Goal: Task Accomplishment & Management: Manage account settings

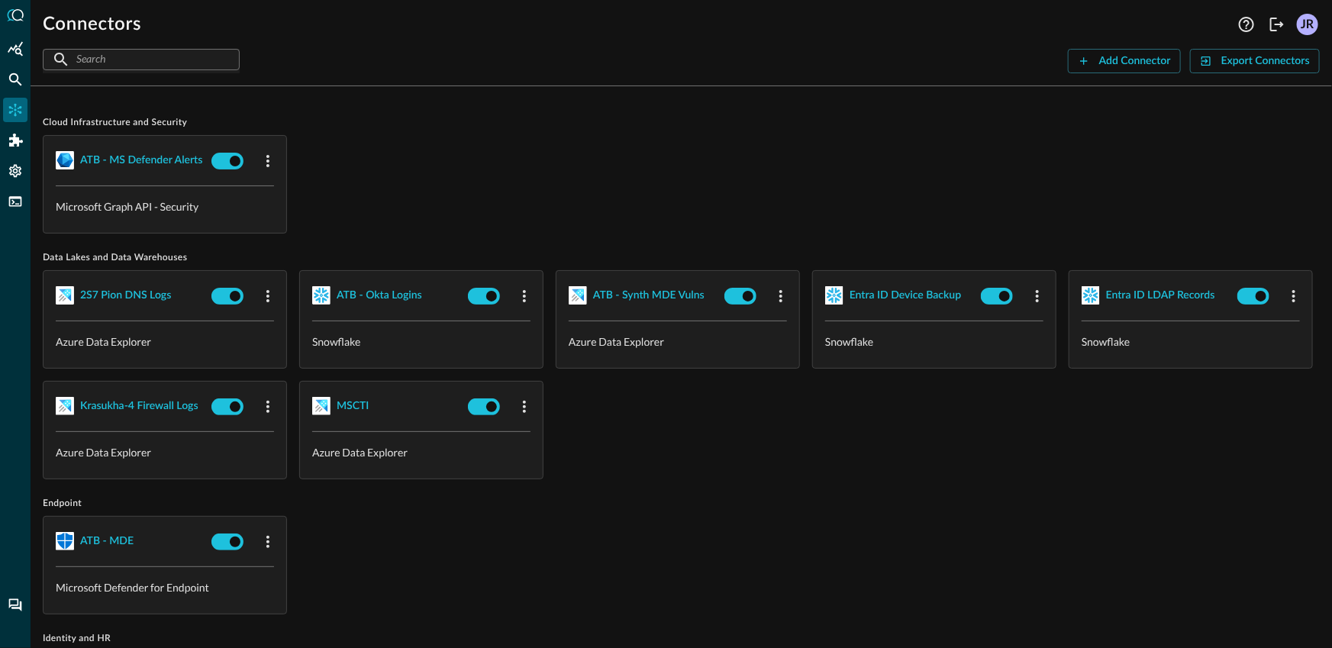
click at [430, 171] on div "ATB - MS Defender Alerts Microsoft Graph API - Security" at bounding box center [681, 184] width 1277 height 98
click at [16, 204] on icon "FSQL" at bounding box center [15, 201] width 15 height 15
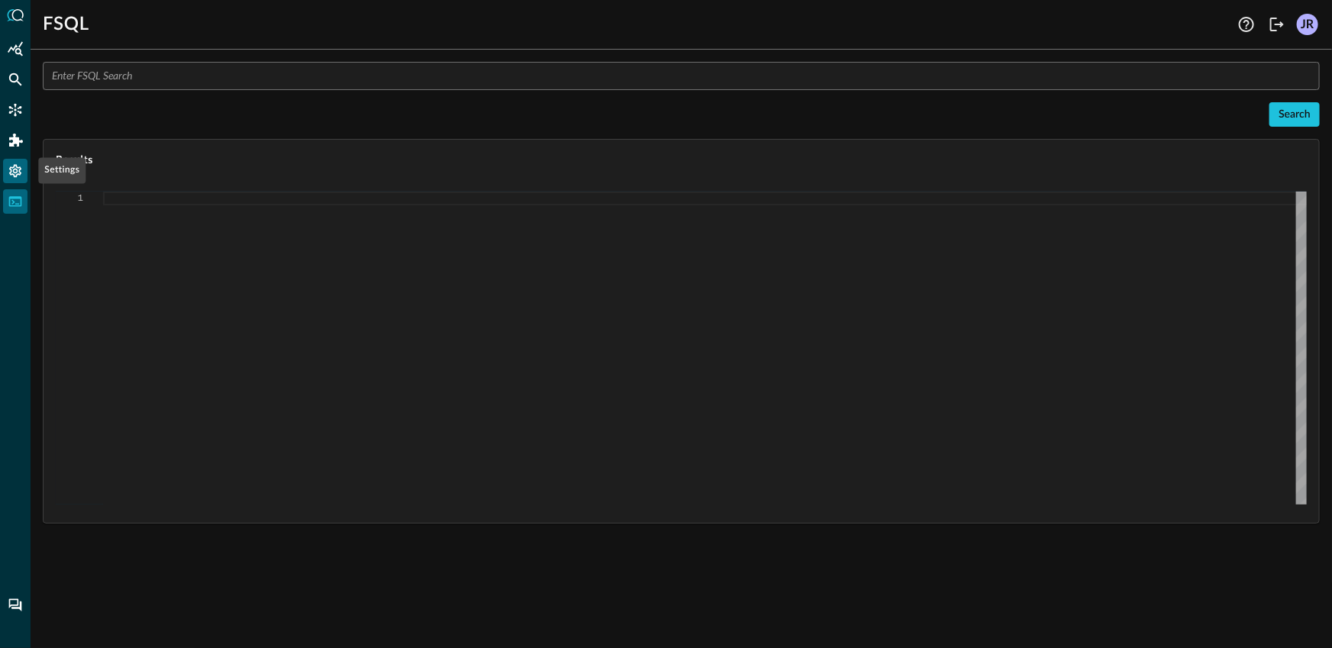
click at [18, 179] on div "Settings" at bounding box center [15, 171] width 24 height 24
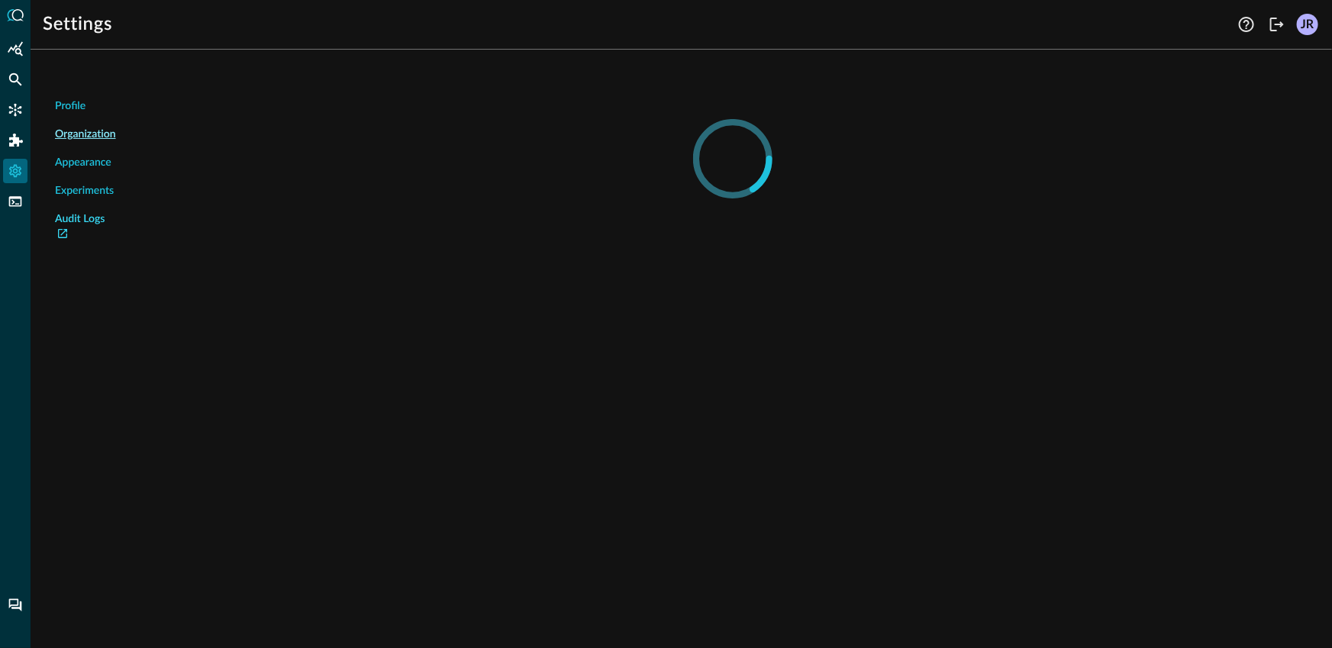
click at [77, 220] on link "Audit Logs" at bounding box center [85, 227] width 61 height 32
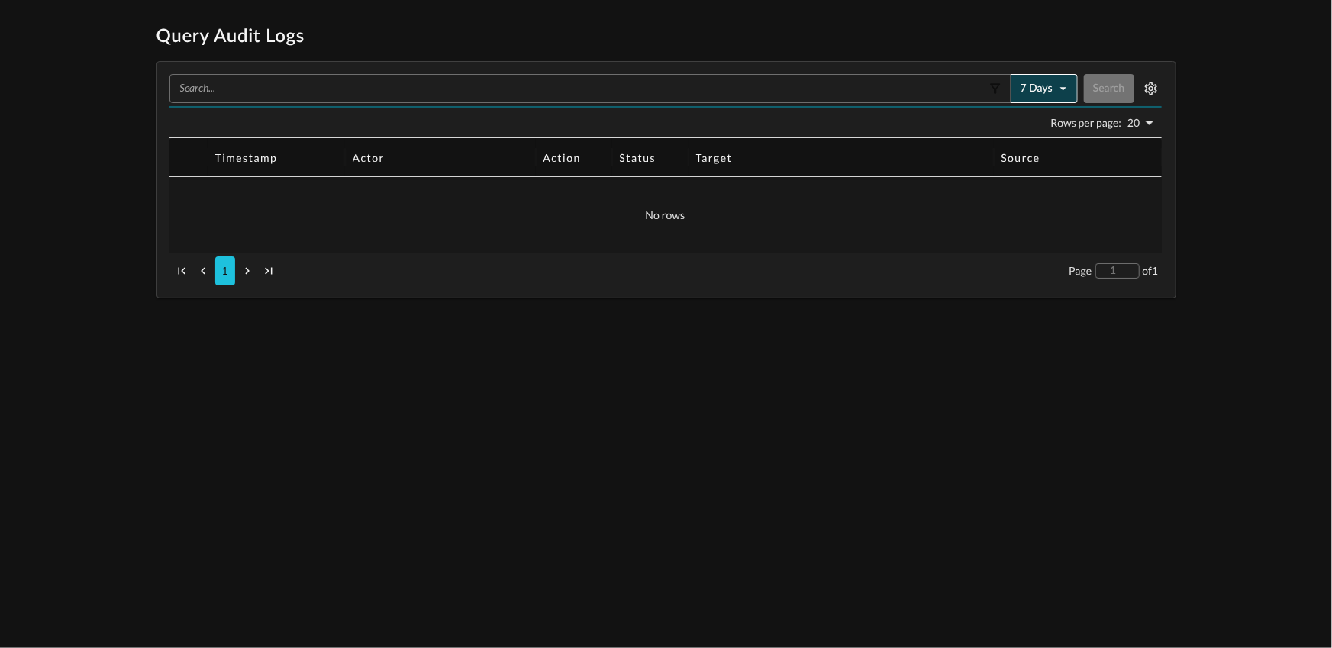
click at [1033, 95] on button "7 days" at bounding box center [1043, 88] width 67 height 29
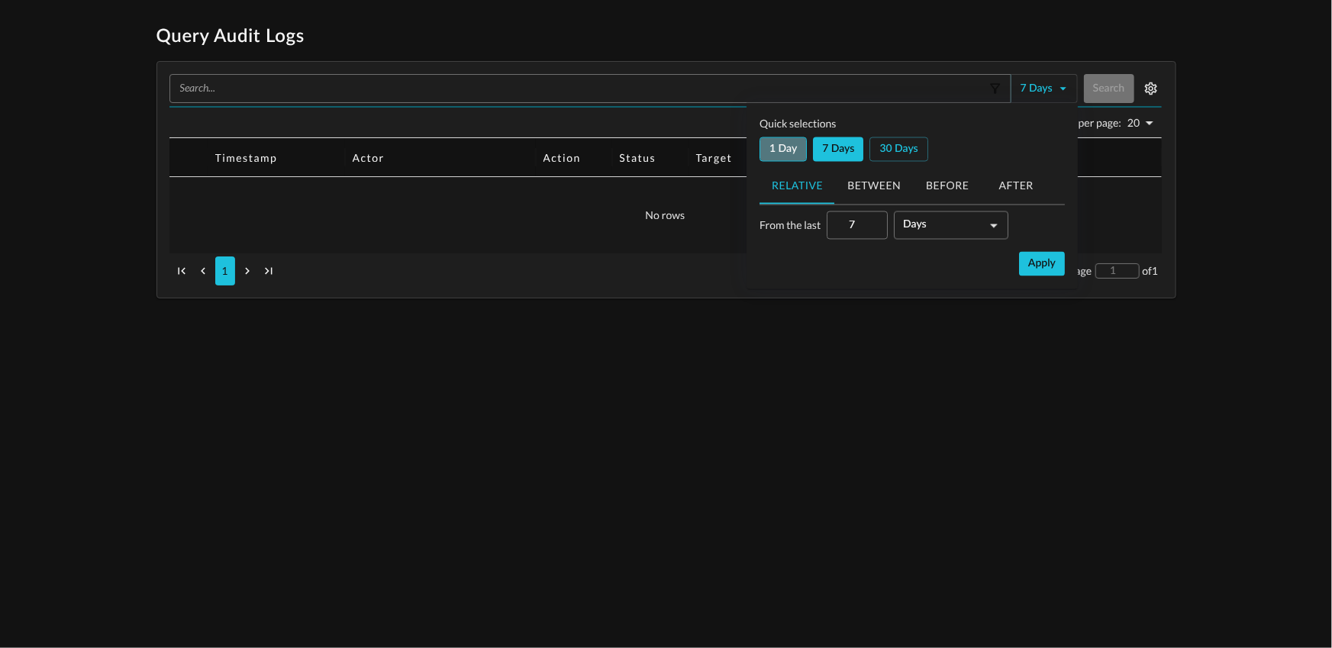
click at [796, 142] on button "1 day" at bounding box center [782, 149] width 47 height 24
type input "1"
